Goal: Task Accomplishment & Management: Use online tool/utility

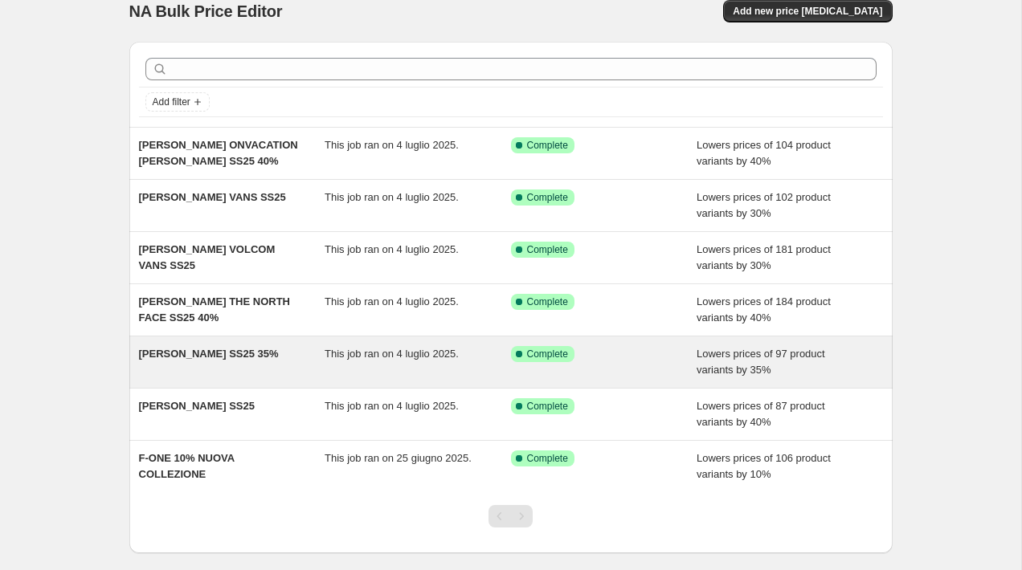
scroll to position [27, 0]
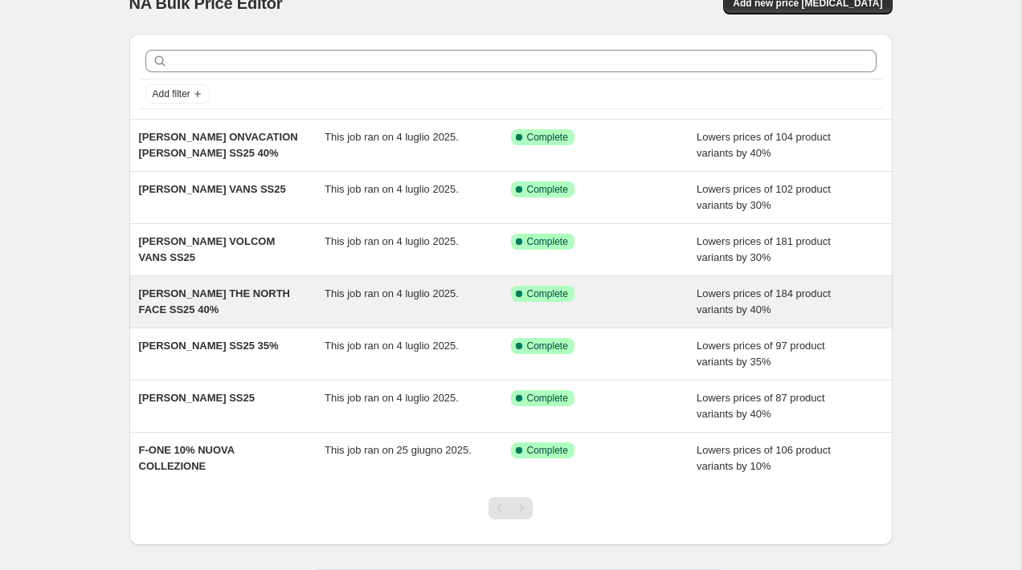
click at [282, 295] on span "[PERSON_NAME] THE NORTH FACE SS25 40%" at bounding box center [215, 302] width 152 height 28
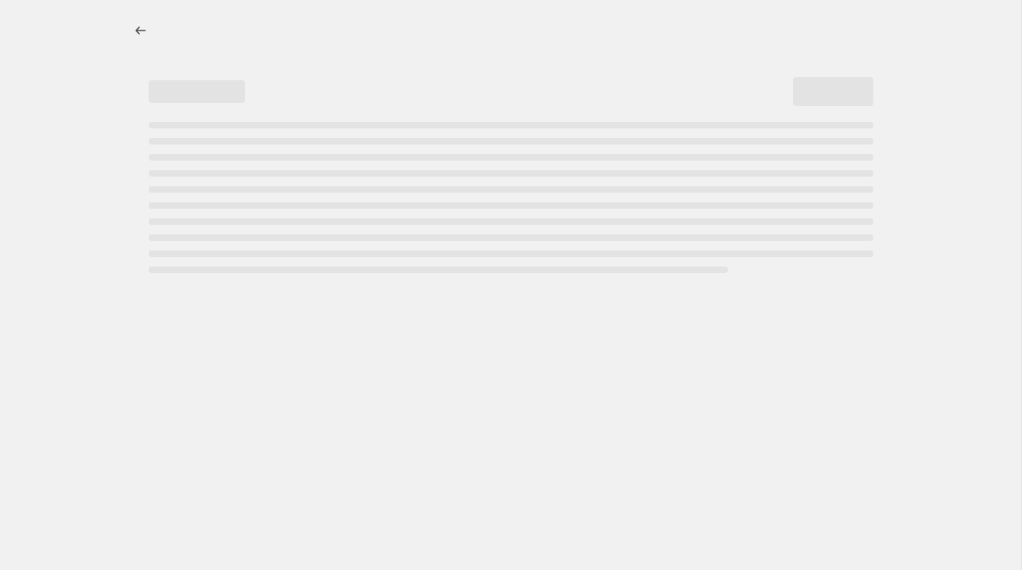
select select "percentage"
select select "collection"
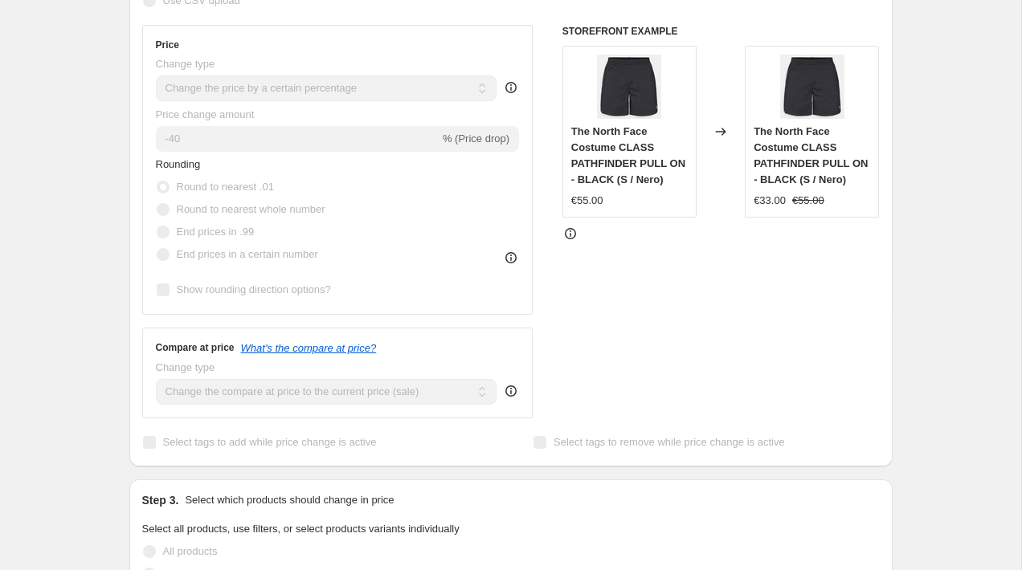
scroll to position [454, 0]
